Goal: Information Seeking & Learning: Learn about a topic

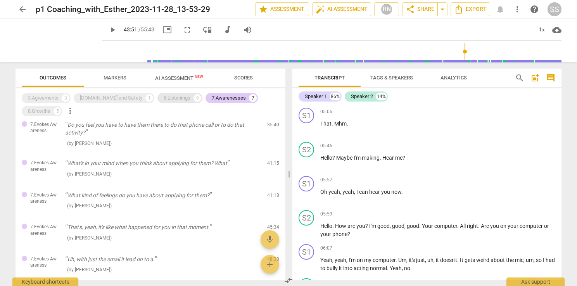
scroll to position [3641, 0]
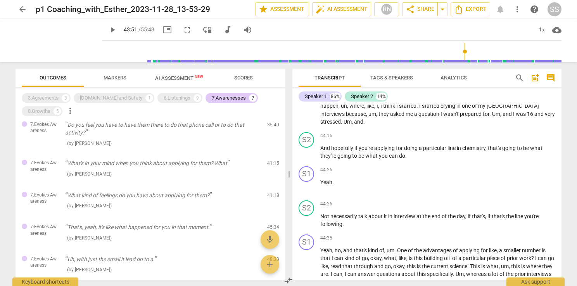
click at [108, 31] on span "play_arrow" at bounding box center [112, 29] width 9 height 9
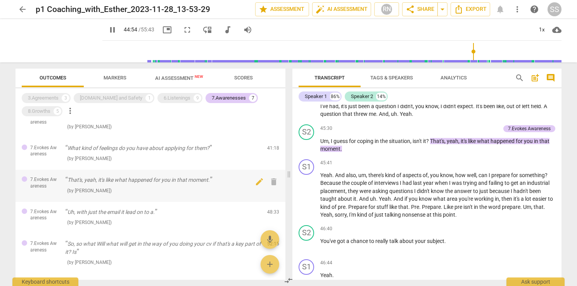
scroll to position [84, 0]
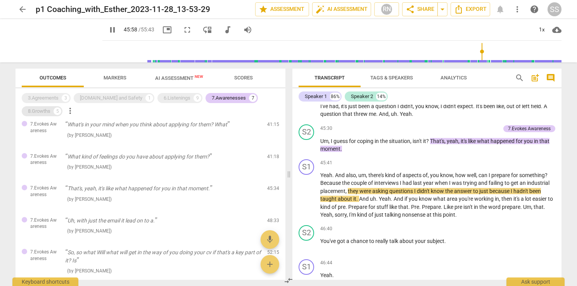
drag, startPoint x: 204, startPoint y: 99, endPoint x: 266, endPoint y: 100, distance: 62.5
click at [212, 99] on div "7.Awarenesses" at bounding box center [229, 98] width 34 height 8
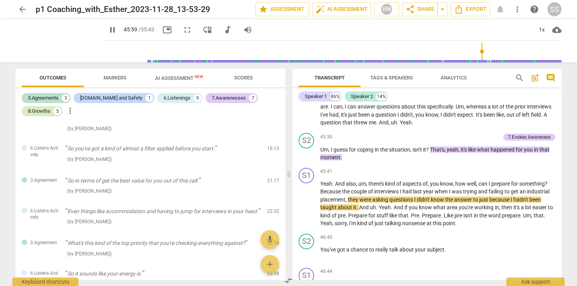
scroll to position [3826, 0]
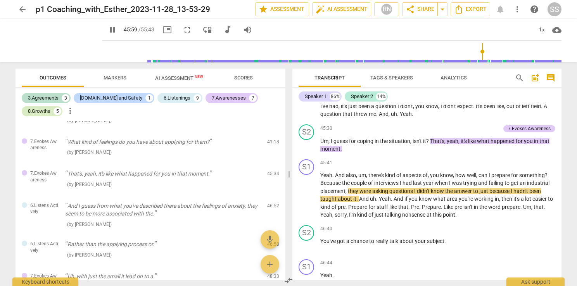
click at [50, 107] on div "8.Growths" at bounding box center [39, 111] width 22 height 8
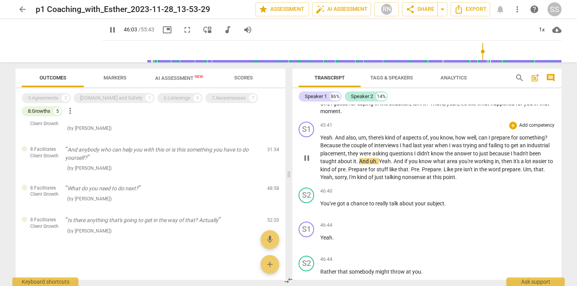
scroll to position [3856, 0]
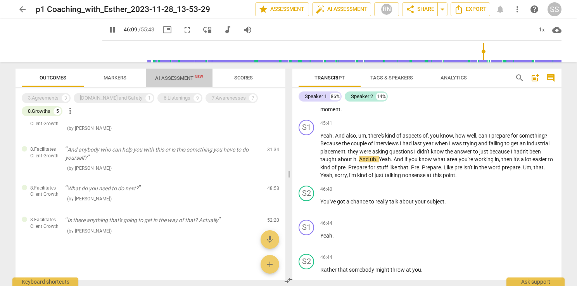
click at [178, 80] on span "AI Assessment New" at bounding box center [179, 78] width 48 height 6
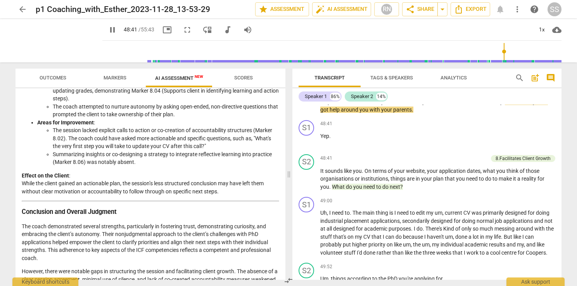
scroll to position [1141, 0]
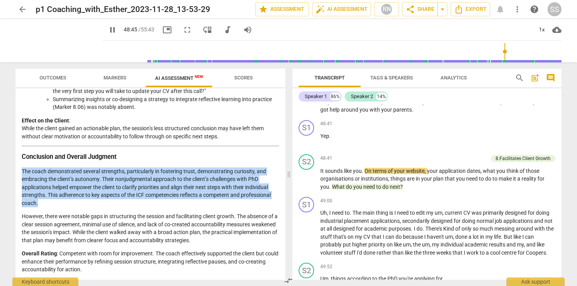
drag, startPoint x: 53, startPoint y: 202, endPoint x: 16, endPoint y: 169, distance: 49.5
click at [16, 169] on div "Disclaimer: AI can make mistakes. Consult a qualified mentor coach before actin…" at bounding box center [151, 184] width 270 height 192
copy p "The coach demonstrated several strengths, particularly in fostering trust, demo…"
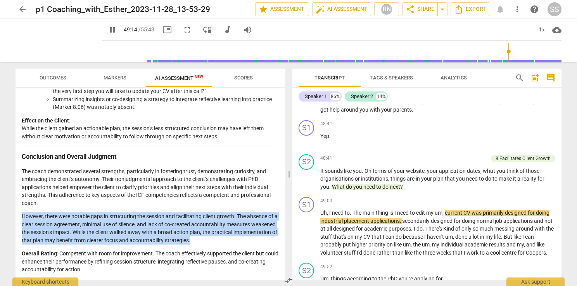
drag, startPoint x: 242, startPoint y: 240, endPoint x: 16, endPoint y: 211, distance: 228.7
click at [16, 211] on div "Disclaimer: AI can make mistakes. Consult a qualified mentor coach before actin…" at bounding box center [151, 184] width 270 height 192
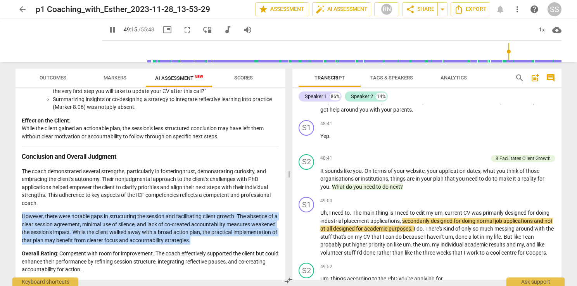
copy p "However, there were notable gaps in structuring the session and facilitating cl…"
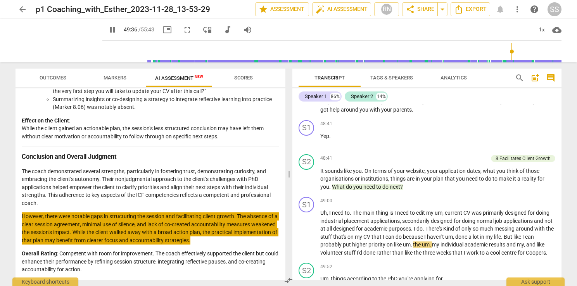
scroll to position [4401, 0]
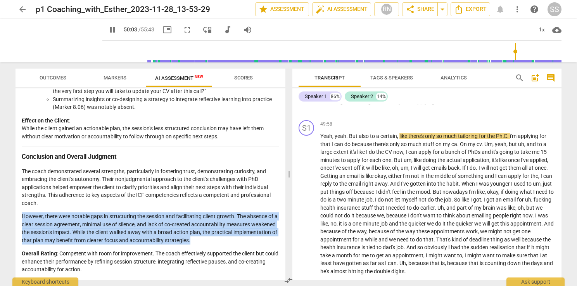
drag, startPoint x: 116, startPoint y: 78, endPoint x: 90, endPoint y: 78, distance: 26.4
click at [116, 78] on span "Markers" at bounding box center [115, 78] width 23 height 6
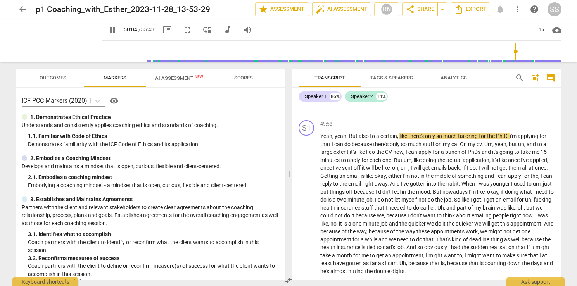
click at [49, 80] on span "Outcomes" at bounding box center [53, 78] width 27 height 6
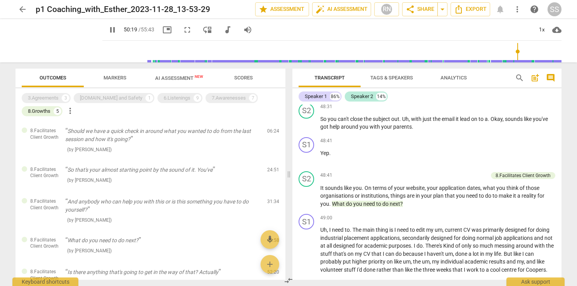
scroll to position [4485, 0]
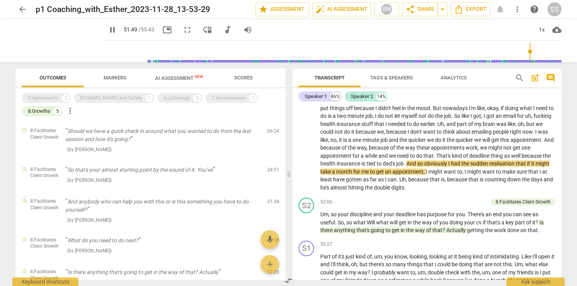
click at [519, 78] on span "search" at bounding box center [519, 77] width 9 height 9
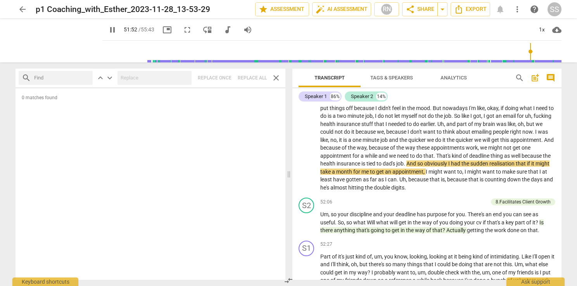
type input "3112"
type input "a"
type input "3113"
type input "au"
type input "3113"
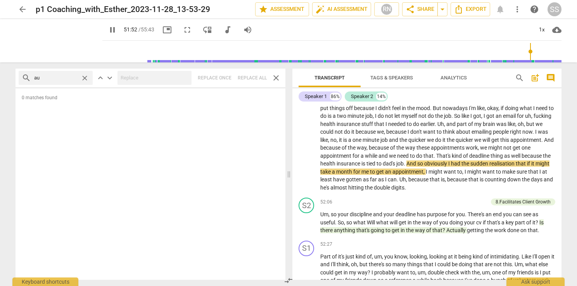
type input "aut"
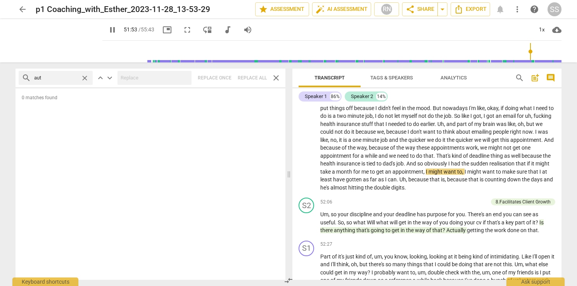
type input "3114"
type input "[PERSON_NAME]"
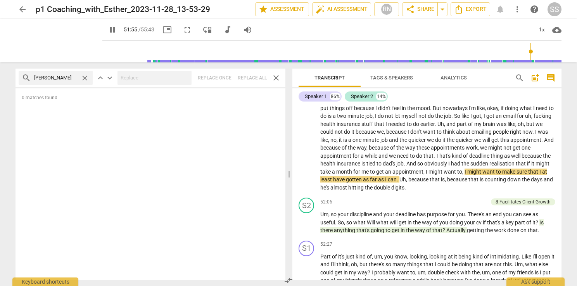
type input "3115"
type input "autis"
type input "3117"
type input "[MEDICAL_DATA]"
type input "3117"
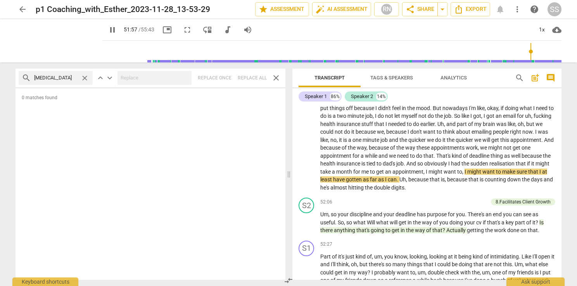
type input "autis"
type input "3119"
type input "[PERSON_NAME]"
type input "3120"
type input "autis"
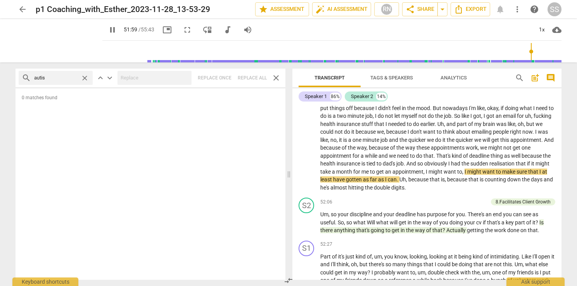
type input "3120"
type input "autist"
type input "3120"
type input "autisti"
type input "3121"
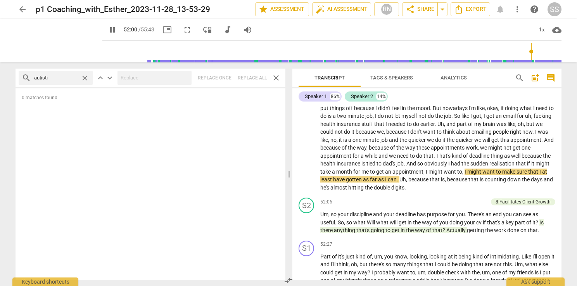
type input "autistic"
type input "3121"
type input "autistic"
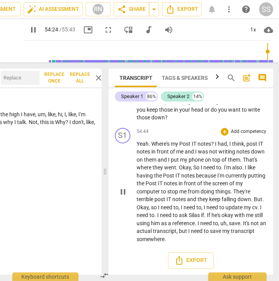
scroll to position [7133, 0]
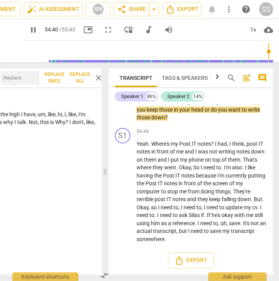
type input "3281"
